Goal: Task Accomplishment & Management: Use online tool/utility

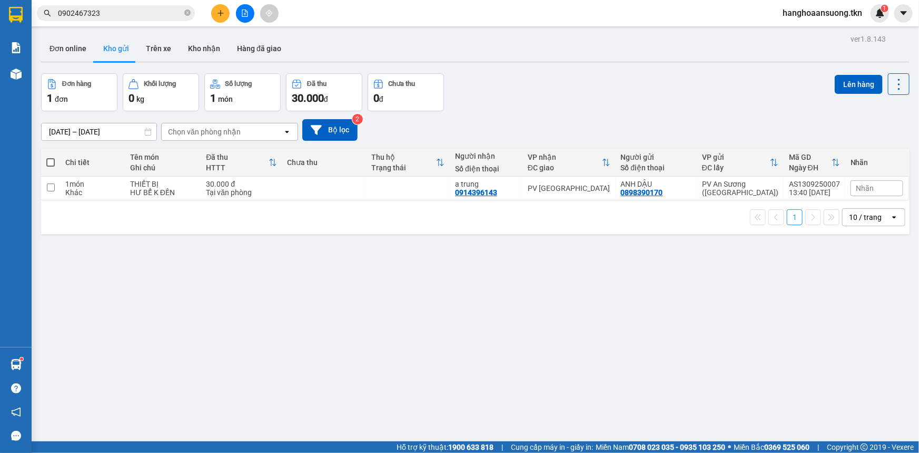
click at [96, 178] on td "1 món Khác" at bounding box center [92, 188] width 65 height 24
checkbox input "true"
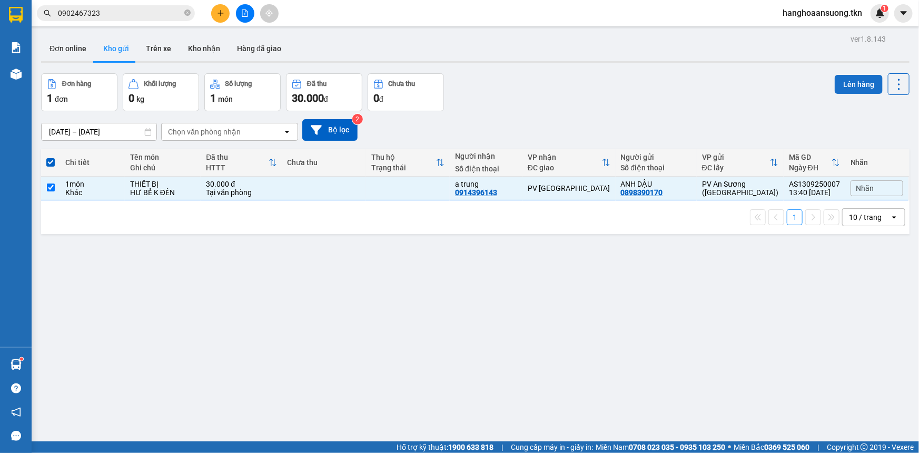
click at [843, 84] on button "Lên hàng" at bounding box center [859, 84] width 48 height 19
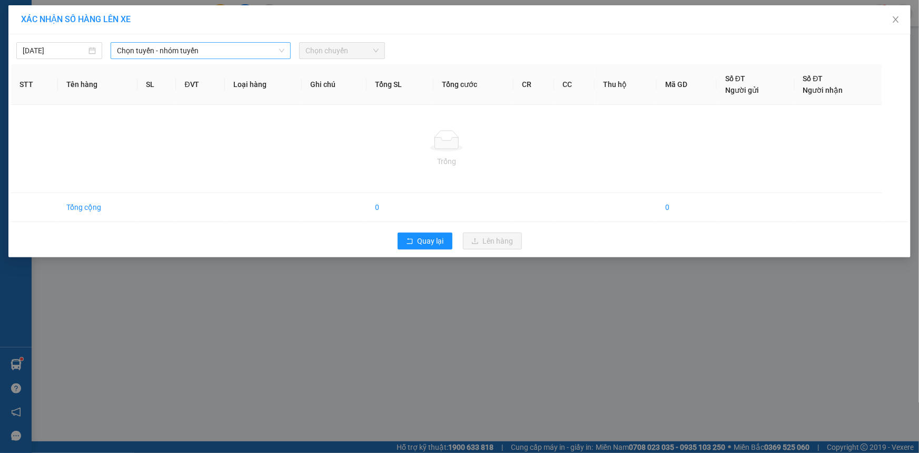
click at [220, 52] on span "Chọn tuyến - nhóm tuyến" at bounding box center [201, 51] width 168 height 16
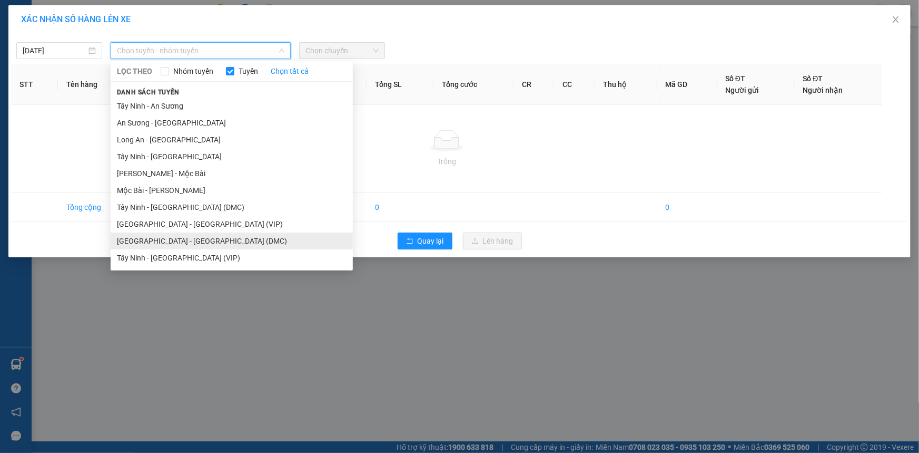
click at [167, 243] on li "[GEOGRAPHIC_DATA] - [GEOGRAPHIC_DATA] (DMC)" at bounding box center [232, 240] width 242 height 17
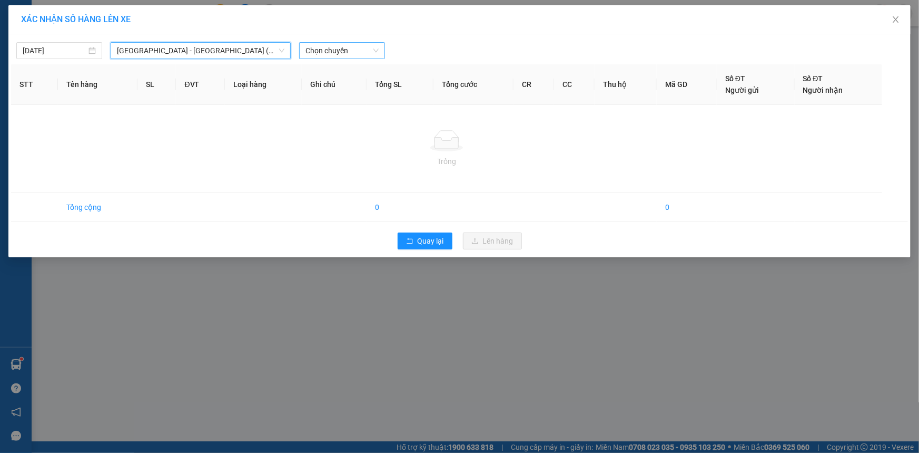
click at [329, 49] on span "Chọn chuyến" at bounding box center [342, 51] width 73 height 16
type input "5752"
click at [346, 66] on div "14:20 - 50H-257.52" at bounding box center [347, 72] width 82 height 12
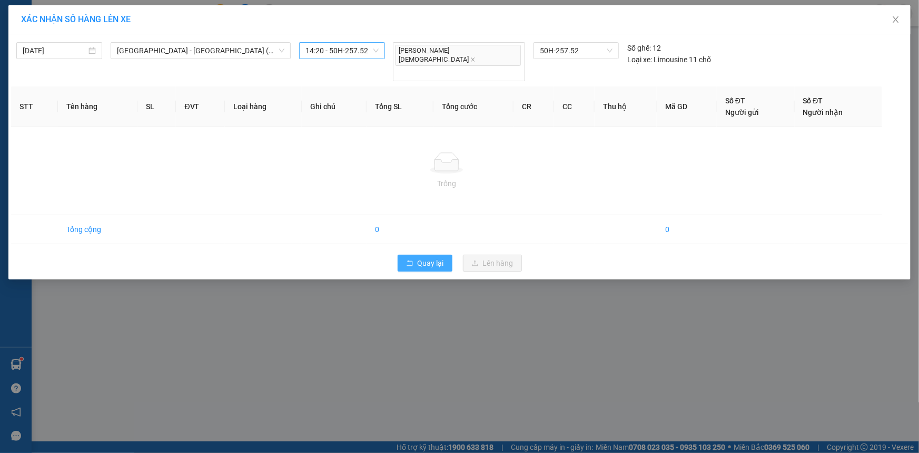
click at [424, 257] on span "Quay lại" at bounding box center [431, 263] width 26 height 12
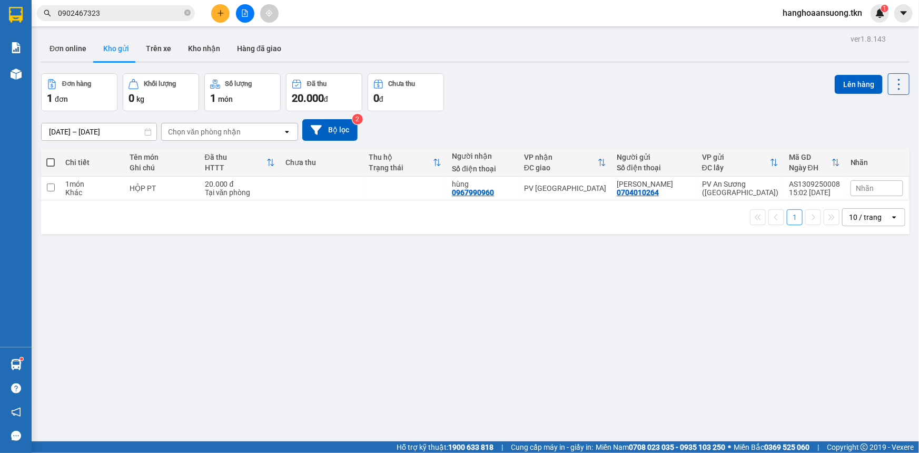
click at [46, 162] on span at bounding box center [50, 162] width 8 height 8
click at [51, 157] on input "checkbox" at bounding box center [51, 157] width 0 height 0
checkbox input "true"
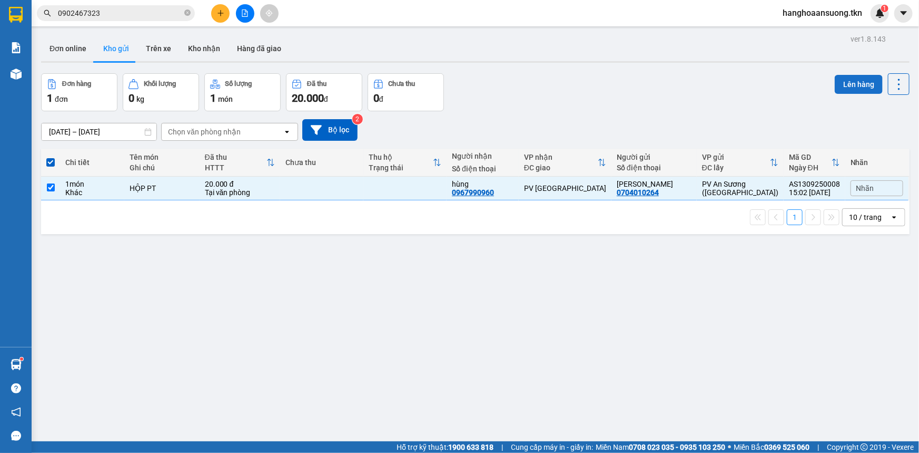
click at [849, 87] on button "Lên hàng" at bounding box center [859, 84] width 48 height 19
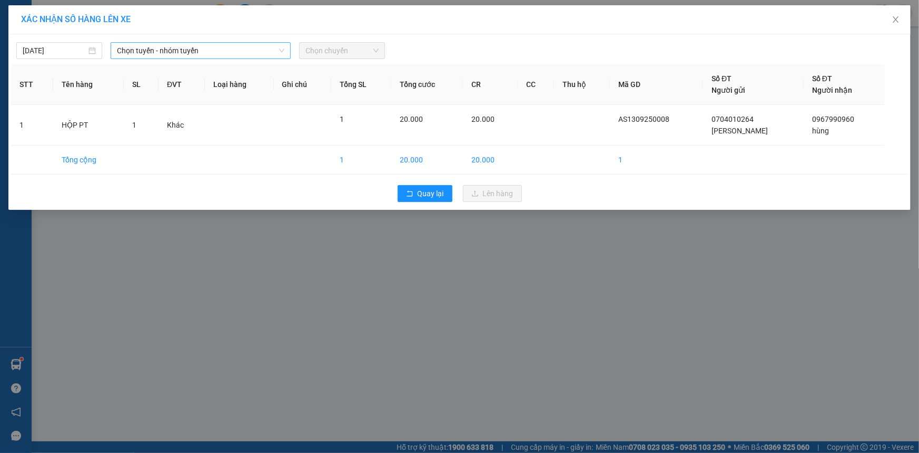
click at [221, 42] on div "Chọn tuyến - nhóm tuyến" at bounding box center [201, 50] width 180 height 17
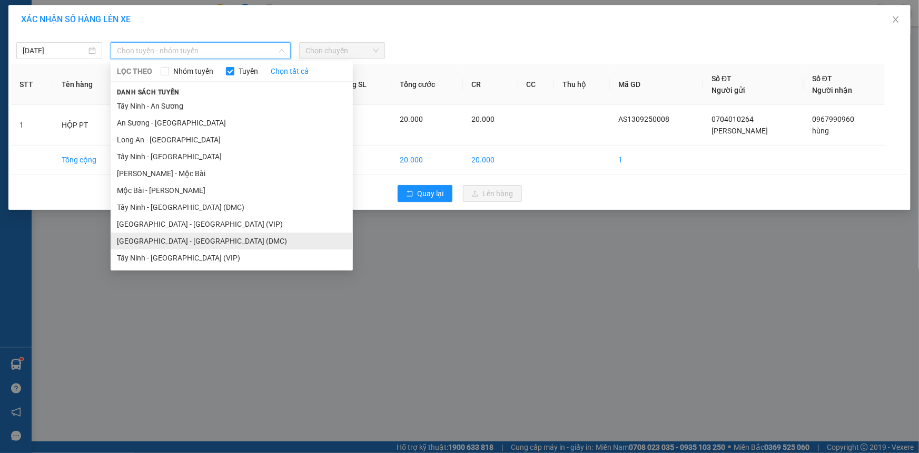
click at [169, 240] on li "[GEOGRAPHIC_DATA] - [GEOGRAPHIC_DATA] (DMC)" at bounding box center [232, 240] width 242 height 17
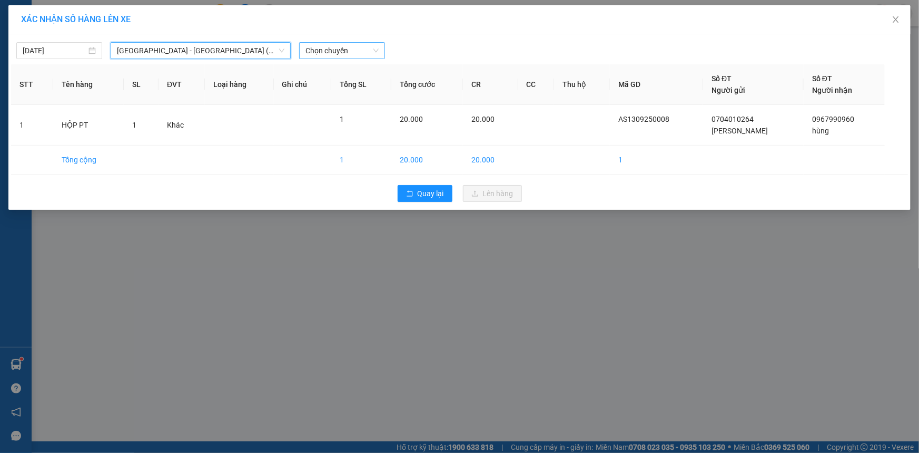
click at [319, 53] on span "Chọn chuyến" at bounding box center [342, 51] width 73 height 16
type input "5752"
click at [338, 74] on div "14:20 - 50H-257.52" at bounding box center [347, 72] width 82 height 12
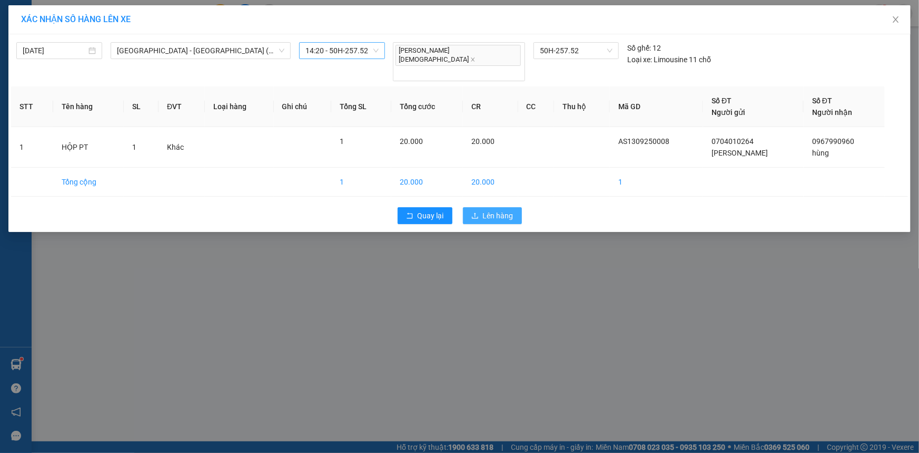
click at [508, 210] on span "Lên hàng" at bounding box center [498, 216] width 31 height 12
